Goal: Task Accomplishment & Management: Use online tool/utility

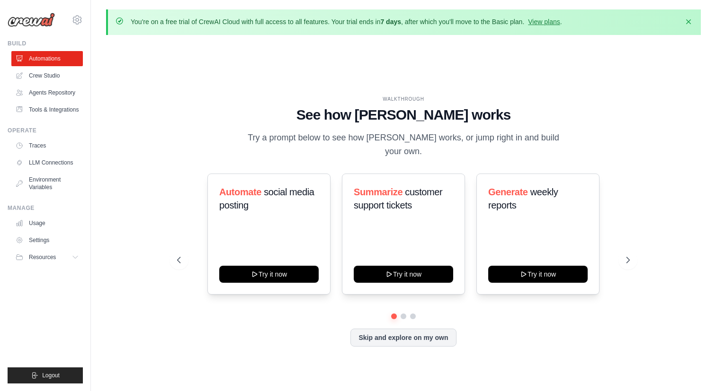
drag, startPoint x: 332, startPoint y: 21, endPoint x: 510, endPoint y: 25, distance: 178.0
click at [510, 25] on p "You're on a free trial of CrewAI Cloud with full access to all features. Your t…" at bounding box center [346, 21] width 431 height 9
click at [515, 32] on div "You're on a free trial of CrewAI Cloud with full access to all features. Your t…" at bounding box center [403, 22] width 594 height 26
click at [58, 107] on link "Tools & Integrations" at bounding box center [47, 109] width 71 height 15
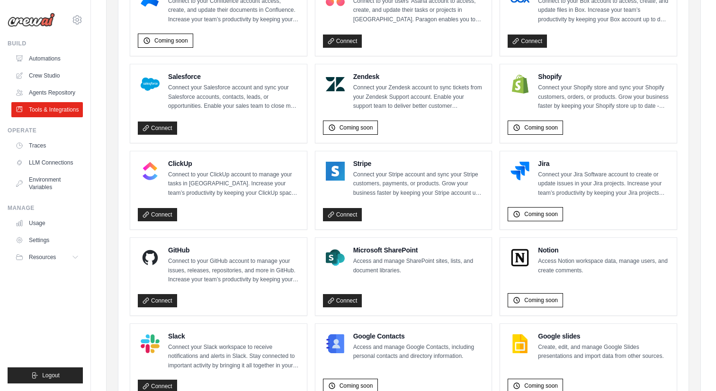
scroll to position [414, 0]
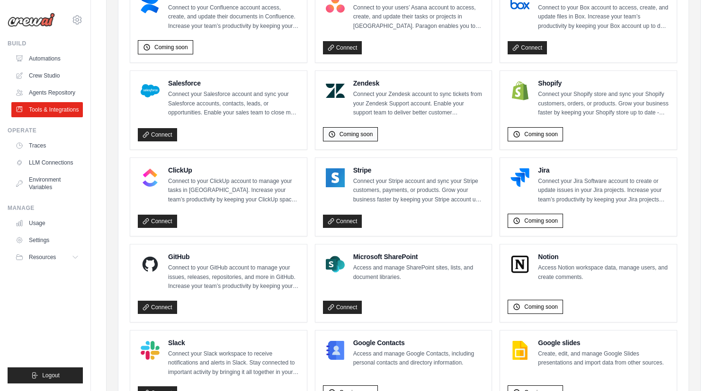
click at [361, 134] on span "Coming soon" at bounding box center [356, 135] width 34 height 8
drag, startPoint x: 170, startPoint y: 90, endPoint x: 294, endPoint y: 115, distance: 126.1
click at [294, 115] on p "Connect your Salesforce account and sync your Salesforce accounts, contacts, le…" at bounding box center [233, 104] width 131 height 28
click at [271, 118] on div "Salesforce Connect your Salesforce account and sync your Salesforce accounts, c…" at bounding box center [218, 110] width 161 height 63
click at [45, 58] on link "Automations" at bounding box center [47, 58] width 71 height 15
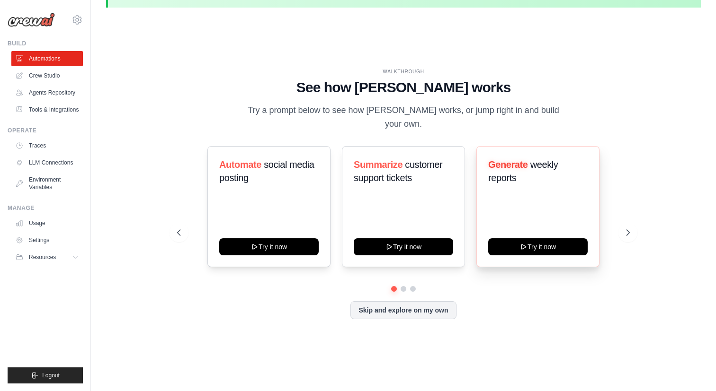
scroll to position [33, 0]
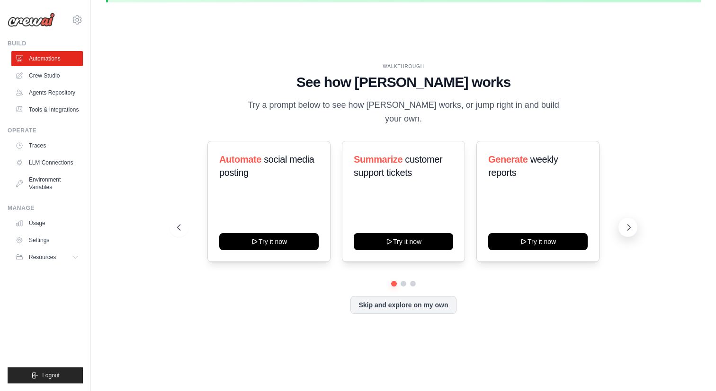
click at [628, 223] on icon at bounding box center [628, 227] width 9 height 9
click at [625, 223] on icon at bounding box center [628, 227] width 9 height 9
click at [403, 301] on button "Skip and explore on my own" at bounding box center [403, 304] width 106 height 18
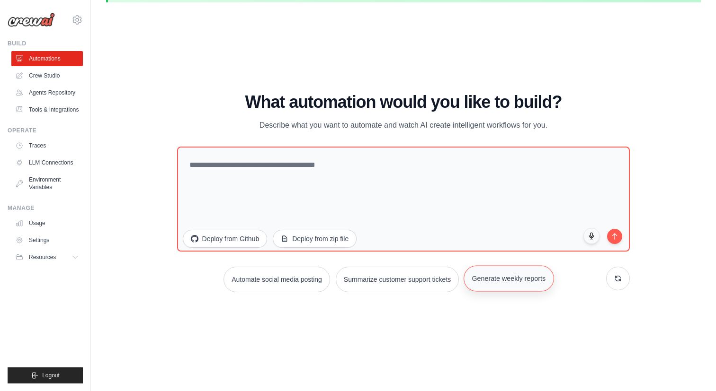
click at [527, 284] on button "Generate weekly reports" at bounding box center [508, 279] width 90 height 26
click at [46, 76] on link "Crew Studio" at bounding box center [47, 75] width 71 height 15
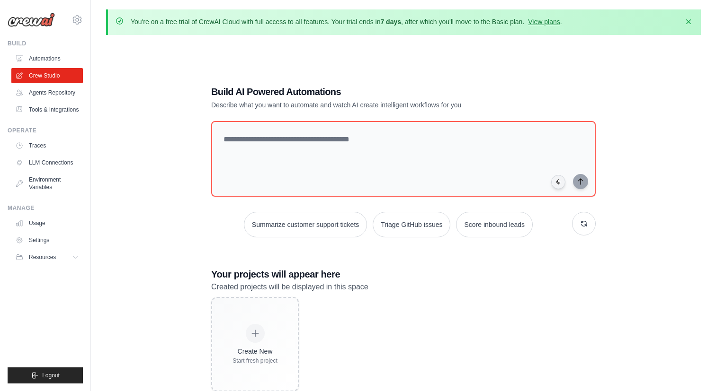
click at [50, 93] on link "Agents Repository" at bounding box center [46, 92] width 71 height 15
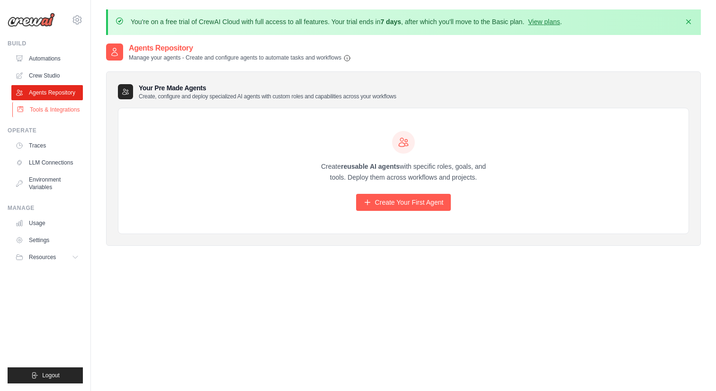
click at [40, 106] on link "Tools & Integrations" at bounding box center [47, 109] width 71 height 15
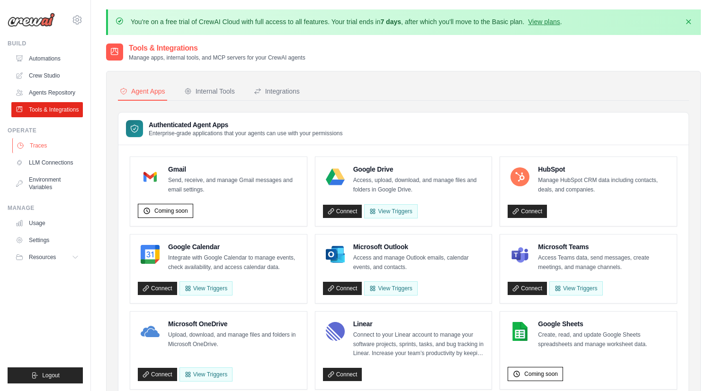
click at [36, 146] on link "Traces" at bounding box center [47, 145] width 71 height 15
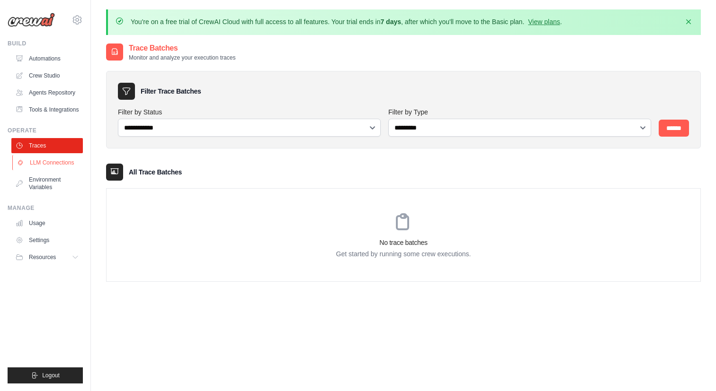
click at [48, 163] on link "LLM Connections" at bounding box center [47, 162] width 71 height 15
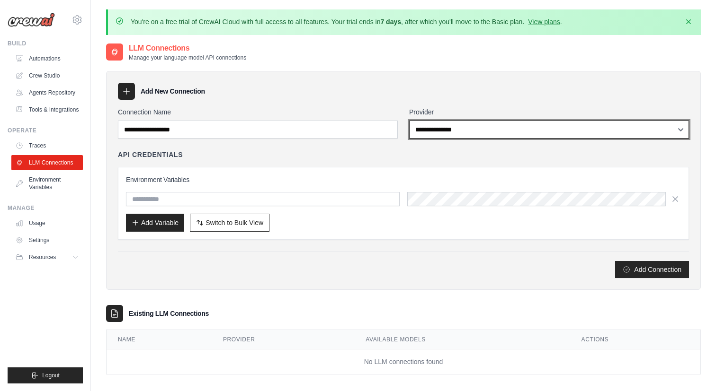
click at [496, 124] on select "**********" at bounding box center [549, 130] width 280 height 18
